Goal: Information Seeking & Learning: Learn about a topic

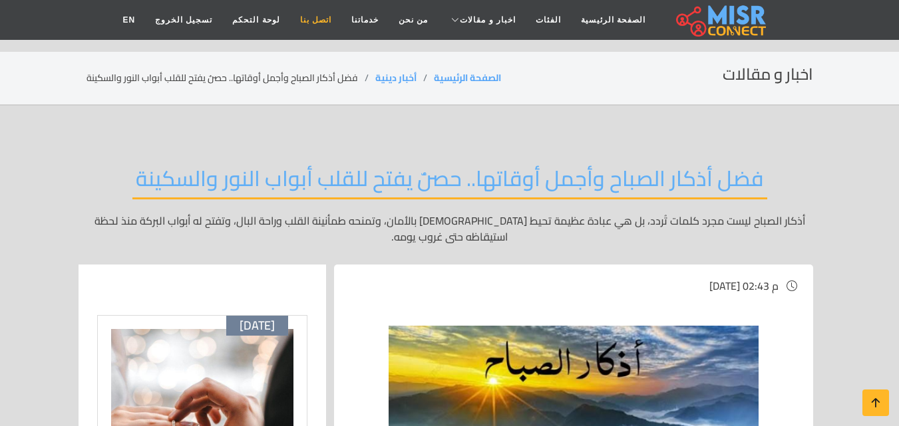
scroll to position [200, 0]
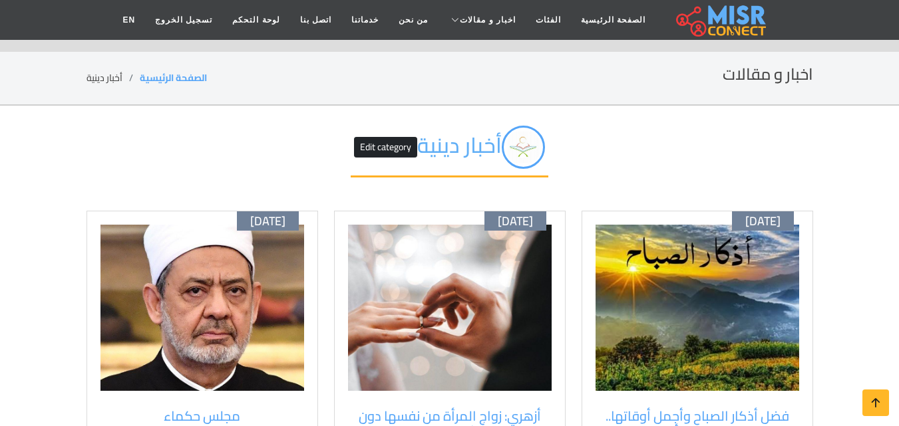
scroll to position [133, 0]
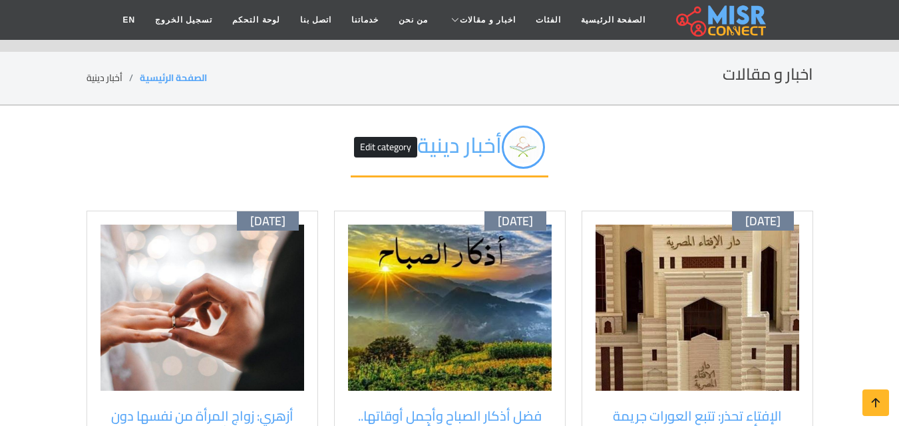
scroll to position [133, 0]
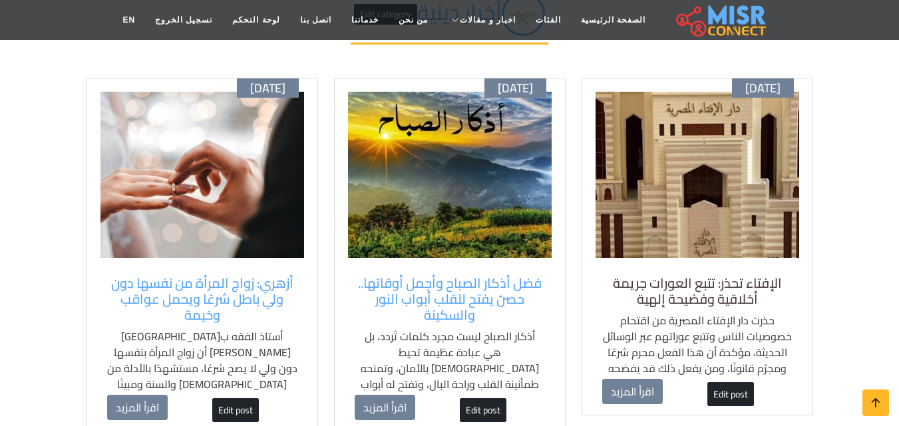
click at [661, 276] on h5 "الإفتاء تحذر: تتبع العورات جريمة أخلاقية وفضيحة إلهية" at bounding box center [697, 291] width 190 height 32
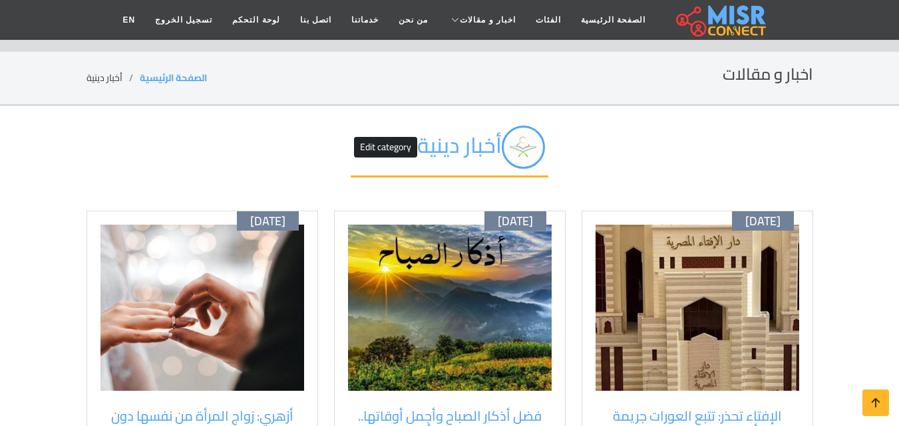
scroll to position [133, 0]
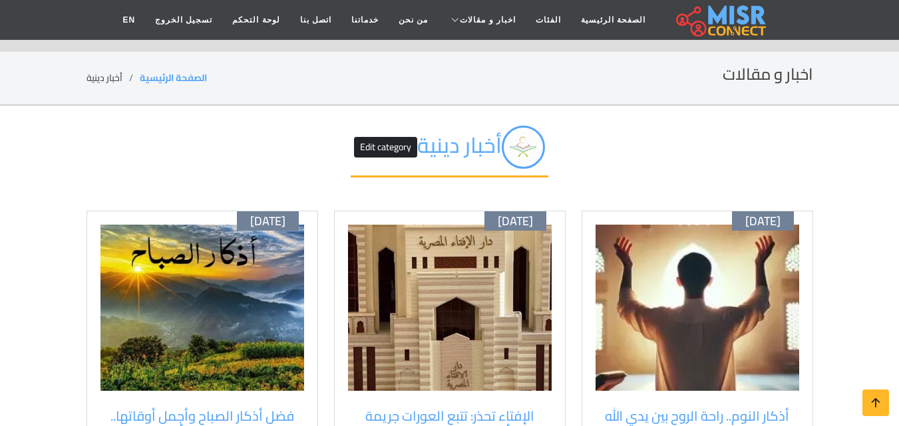
scroll to position [133, 0]
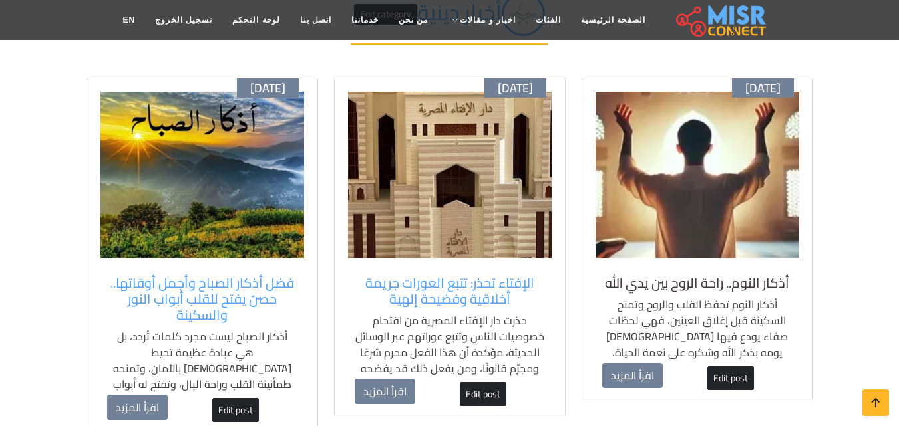
click at [739, 285] on h5 "أذكار النوم.. راحة الروح بين يدي الله" at bounding box center [697, 283] width 190 height 16
click at [712, 269] on div "أذكار النوم.. راحة الروح بين يدي الله أذكار النوم تحفظ القلب والروح وتمنح السكي…" at bounding box center [697, 319] width 204 height 101
click at [708, 284] on h5 "أذكار النوم.. راحة الروح بين يدي الله" at bounding box center [697, 283] width 190 height 16
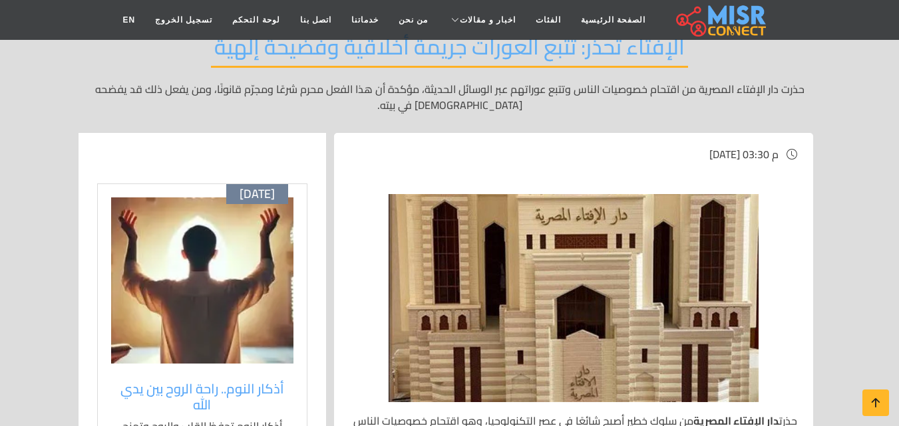
scroll to position [133, 0]
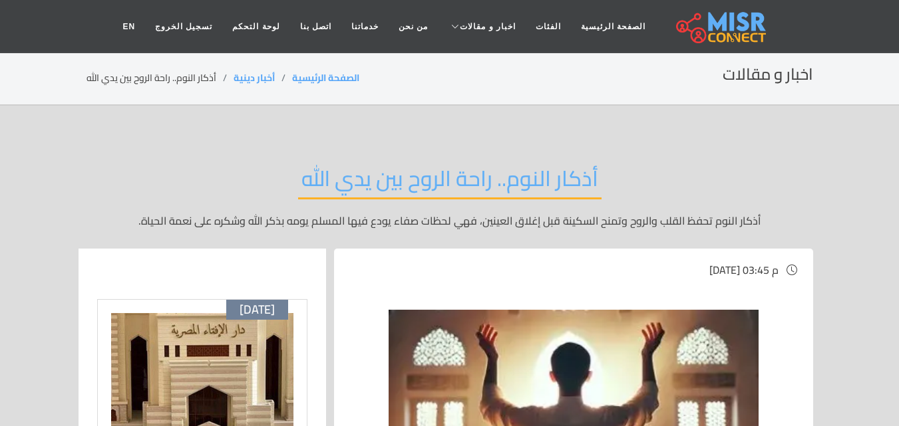
drag, startPoint x: 815, startPoint y: 151, endPoint x: 796, endPoint y: 137, distance: 23.8
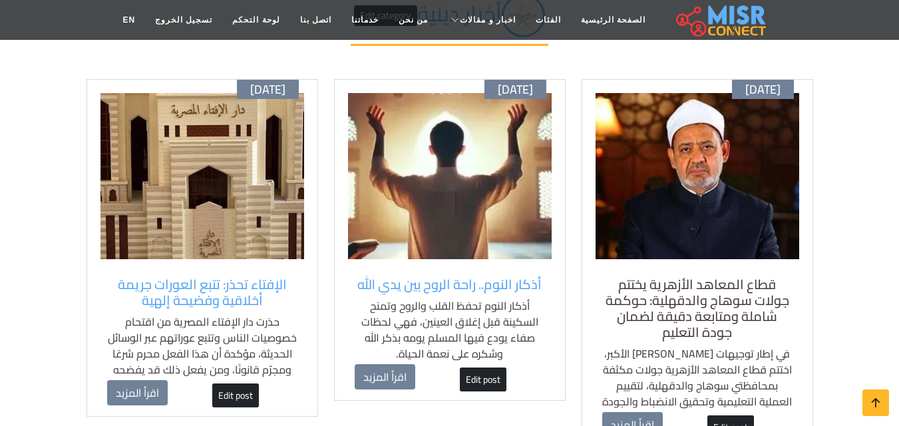
scroll to position [133, 0]
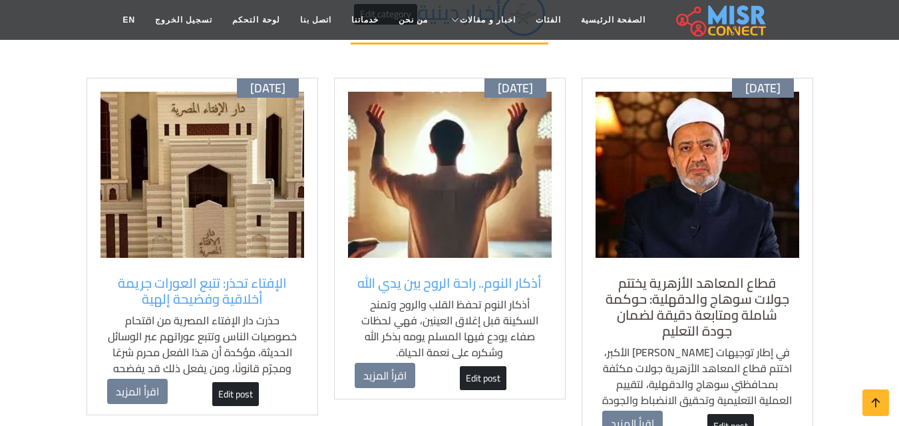
click at [707, 280] on h5 "قطاع المعاهد الأزهرية يختتم جولات سوهاج والدقهلية: حوكمة شاملة ومتابعة دقيقة لض…" at bounding box center [697, 307] width 190 height 64
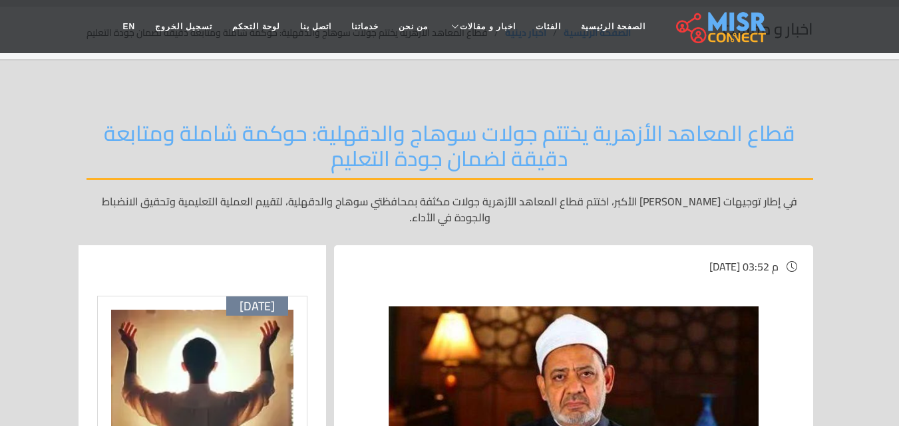
scroll to position [67, 0]
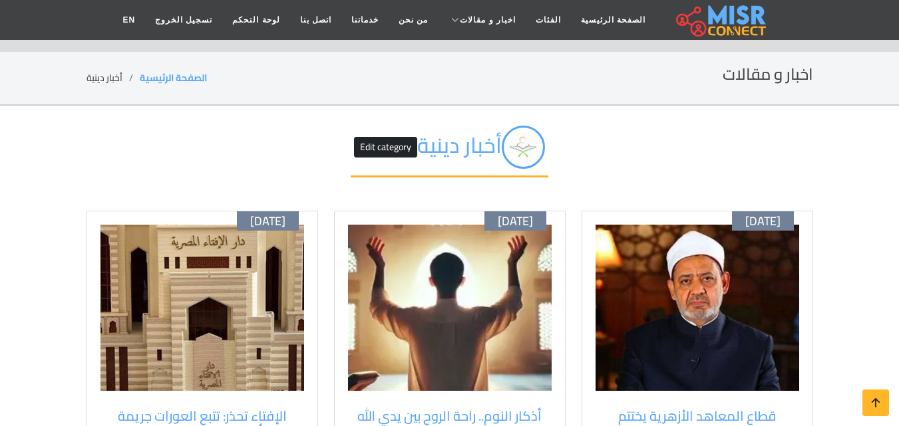
scroll to position [133, 0]
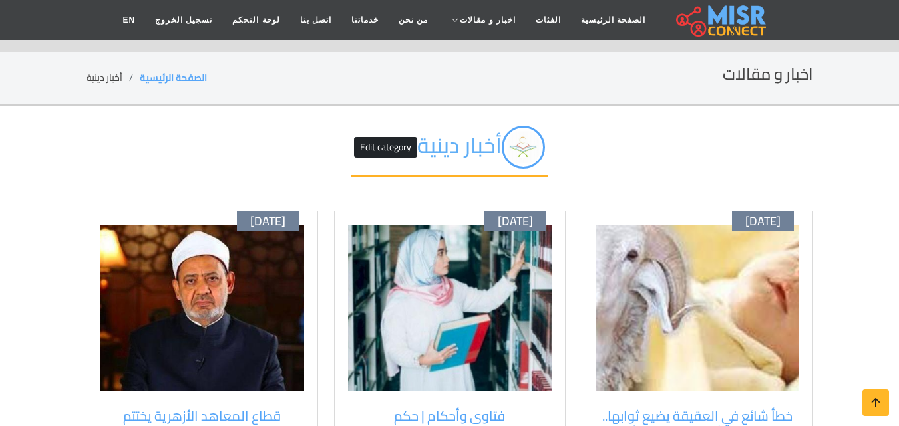
scroll to position [133, 0]
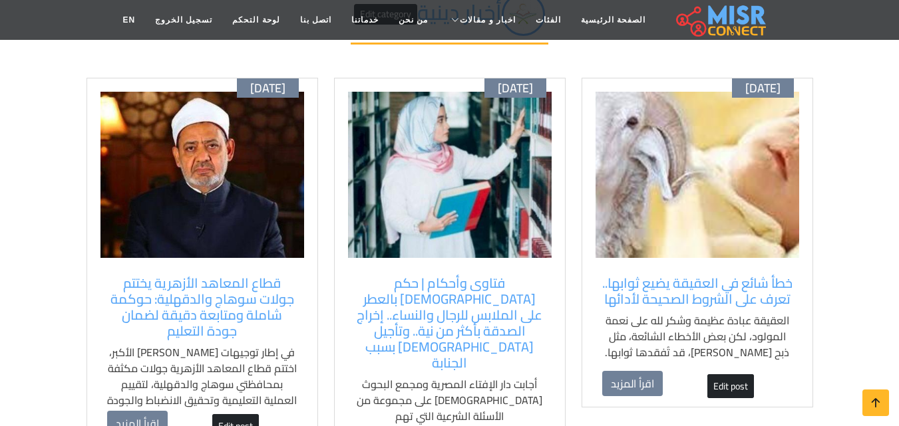
click at [466, 266] on div "[DATE] فتاوى وأحكام | حكم [DEMOGRAPHIC_DATA] بالعطر على الملابس للرجال والنساء.…" at bounding box center [449, 279] width 231 height 402
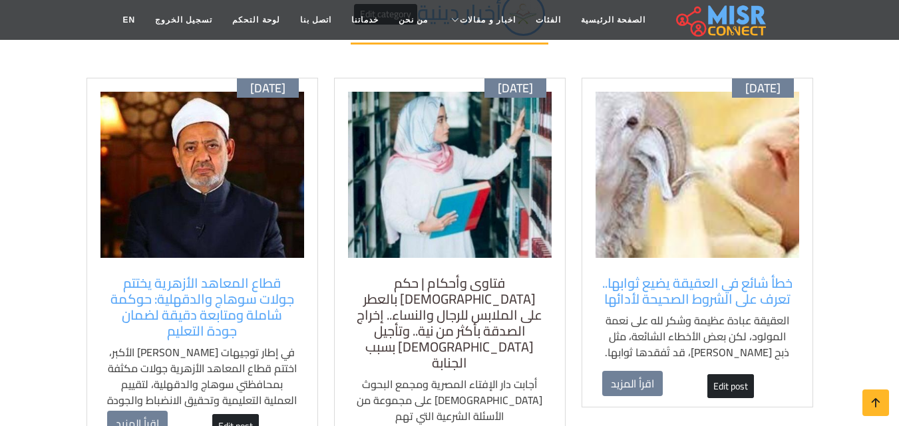
click at [462, 275] on h5 "فتاوى وأحكام | حكم [DEMOGRAPHIC_DATA] بالعطر على الملابس للرجال والنساء.. إخراج…" at bounding box center [450, 323] width 190 height 96
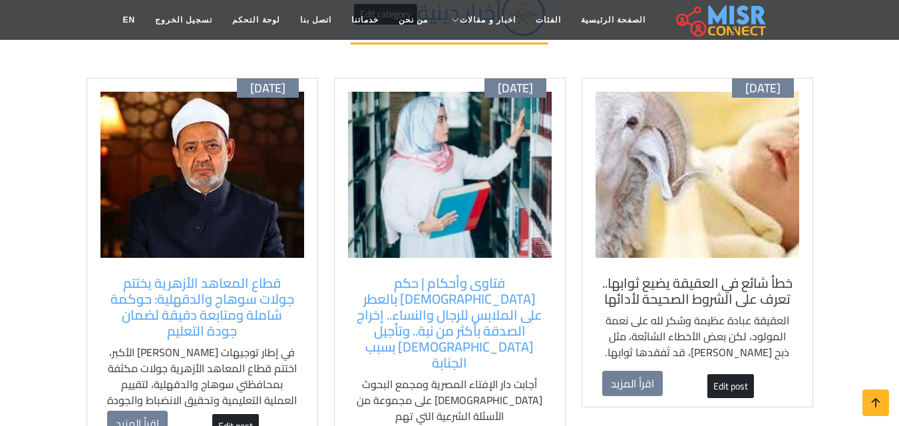
click at [716, 284] on h5 "خطأ شائع في العقيقة يضيع ثوابها.. تعرف على الشروط الصحيحة لأدائها" at bounding box center [697, 291] width 190 height 32
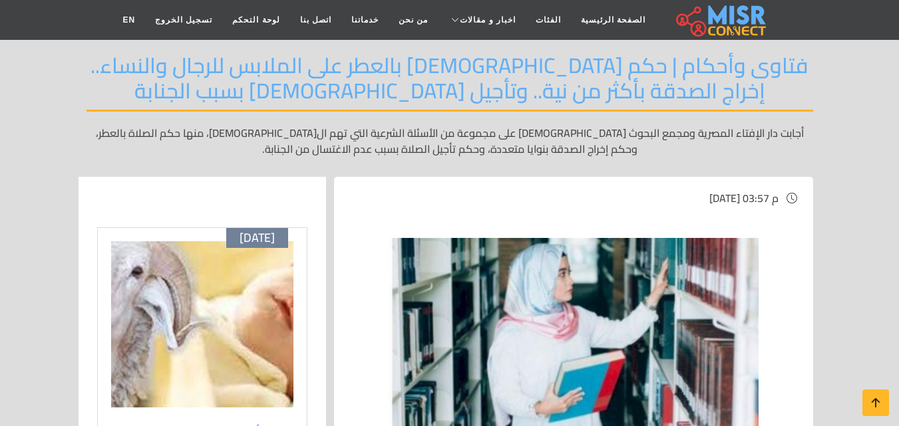
scroll to position [266, 0]
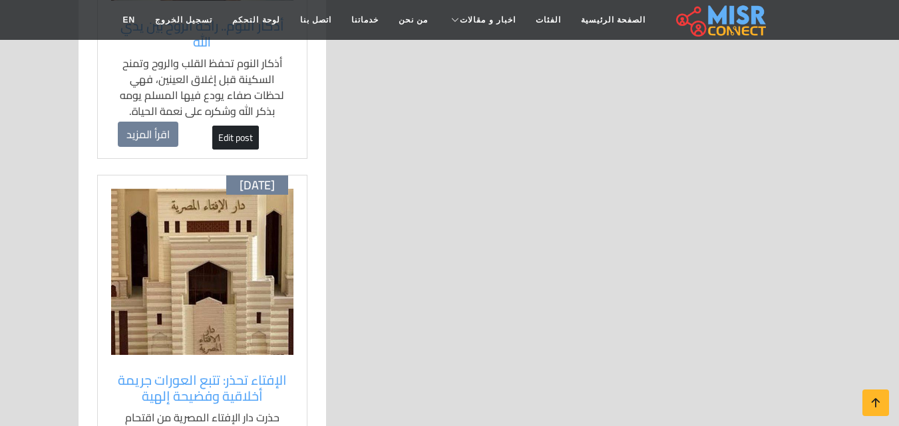
scroll to position [1397, 0]
